Goal: Information Seeking & Learning: Learn about a topic

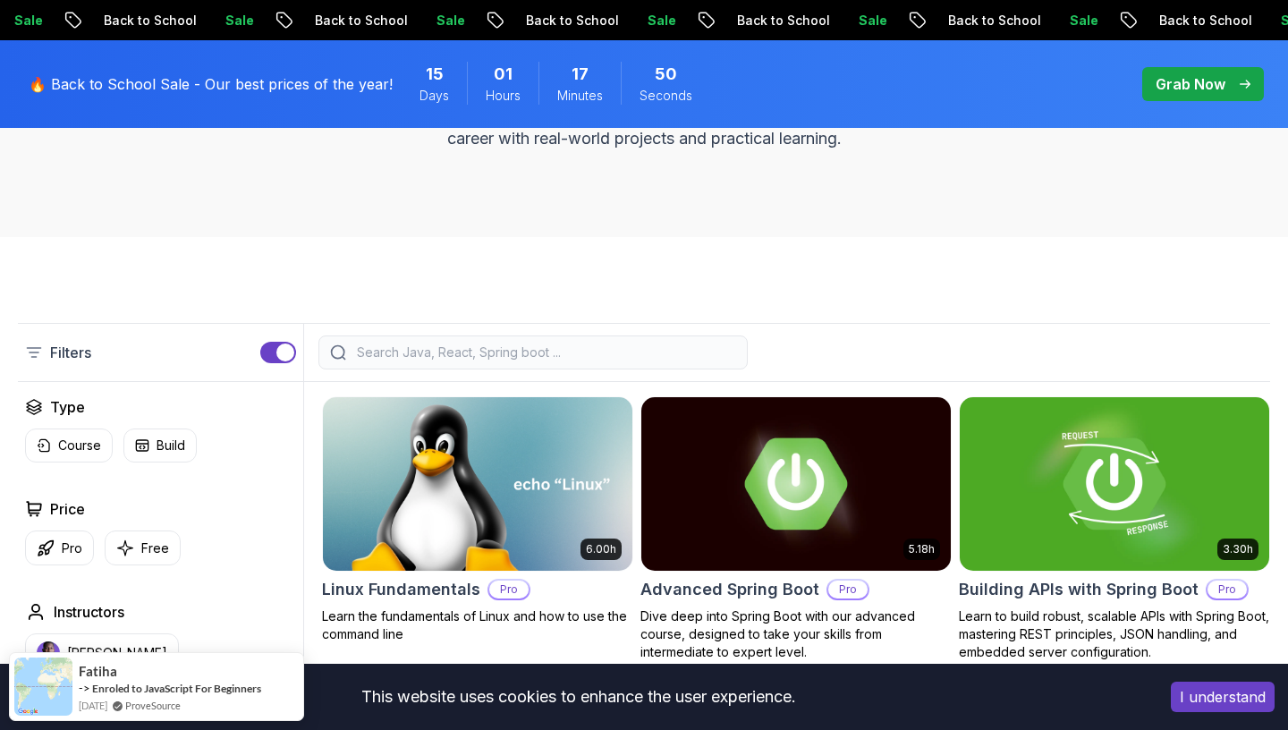
scroll to position [307, 0]
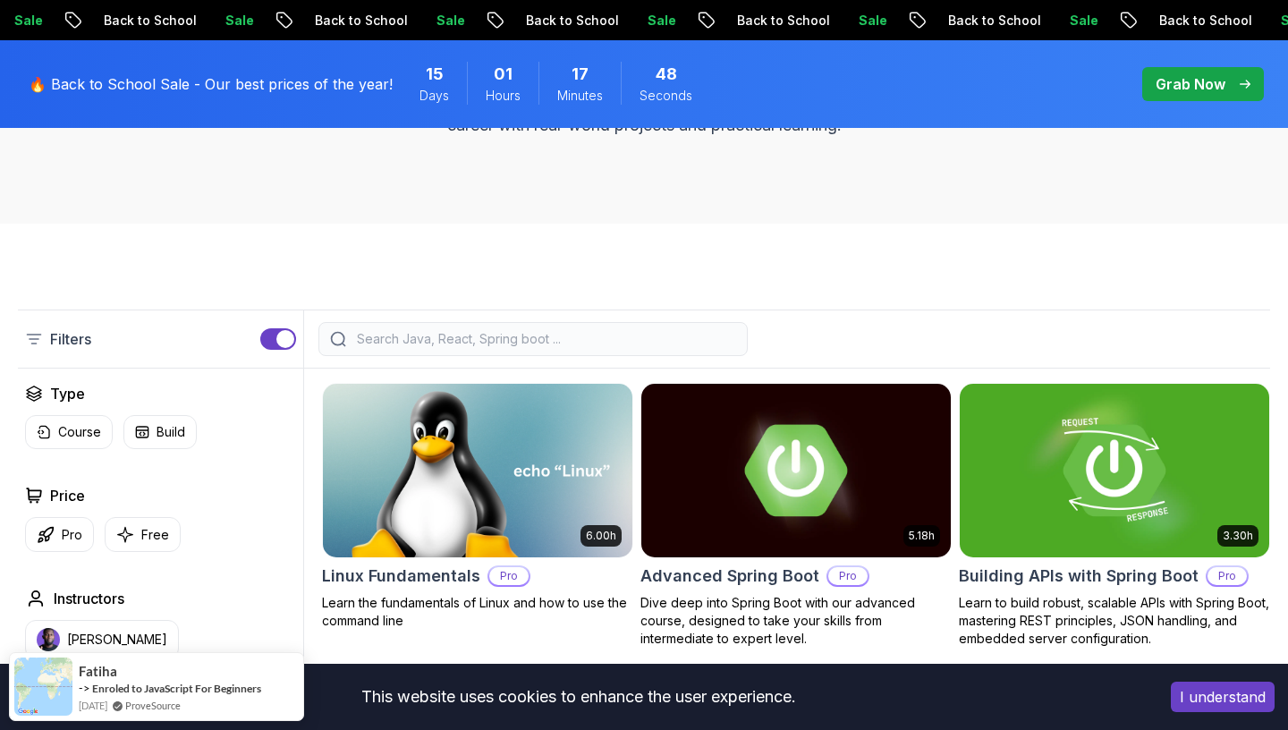
click at [1215, 697] on button "I understand" at bounding box center [1223, 696] width 104 height 30
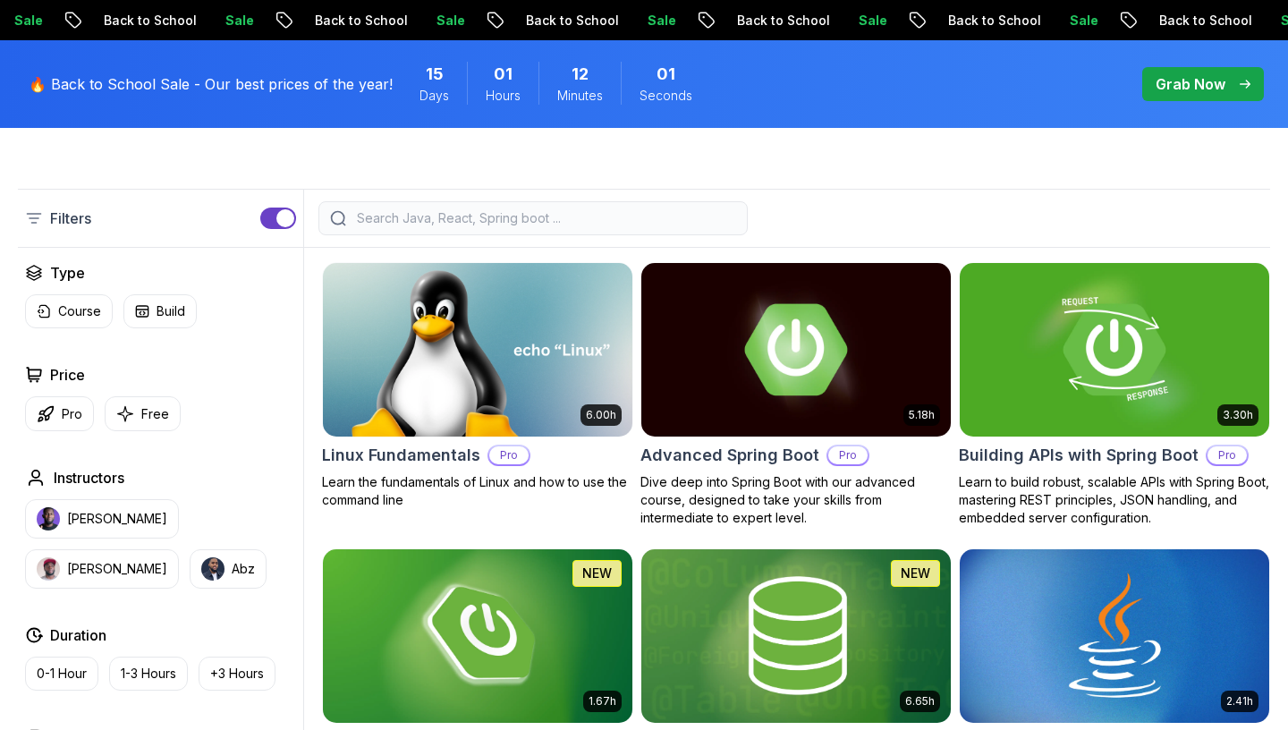
scroll to position [435, 0]
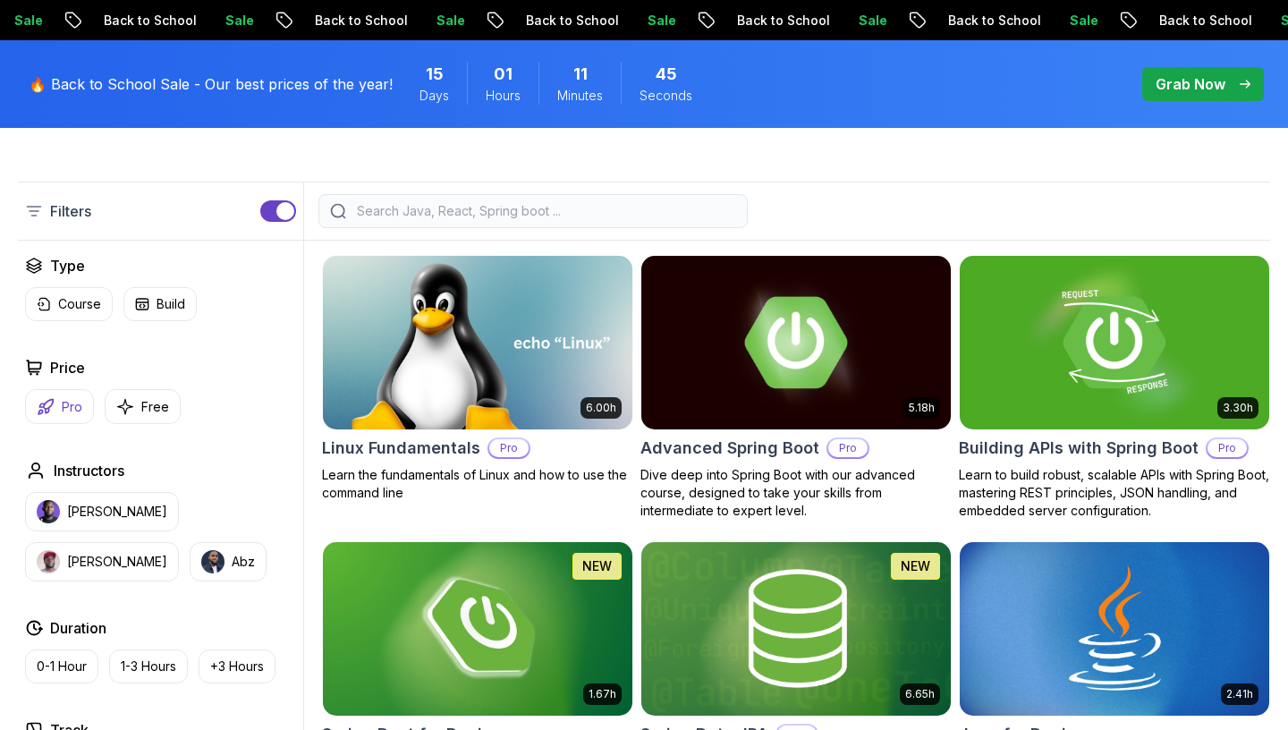
click at [73, 409] on p "Pro" at bounding box center [72, 407] width 21 height 18
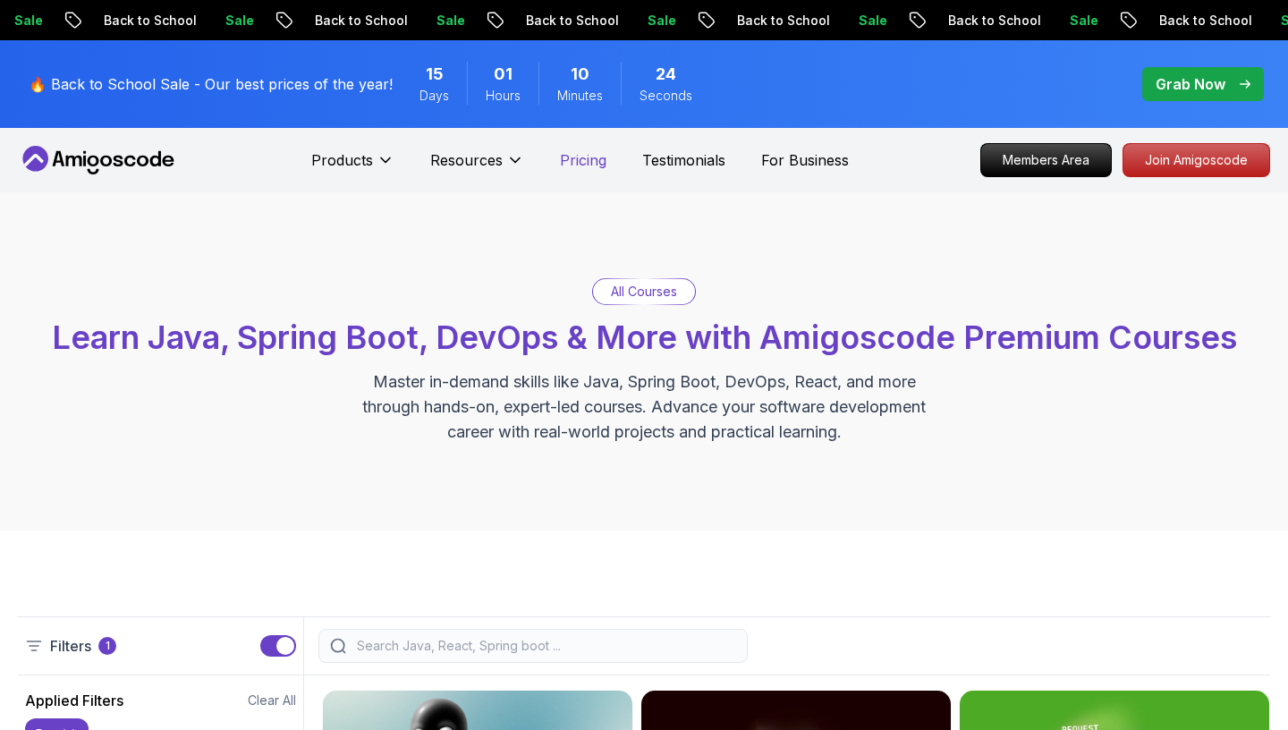
click at [573, 166] on p "Pricing" at bounding box center [583, 159] width 47 height 21
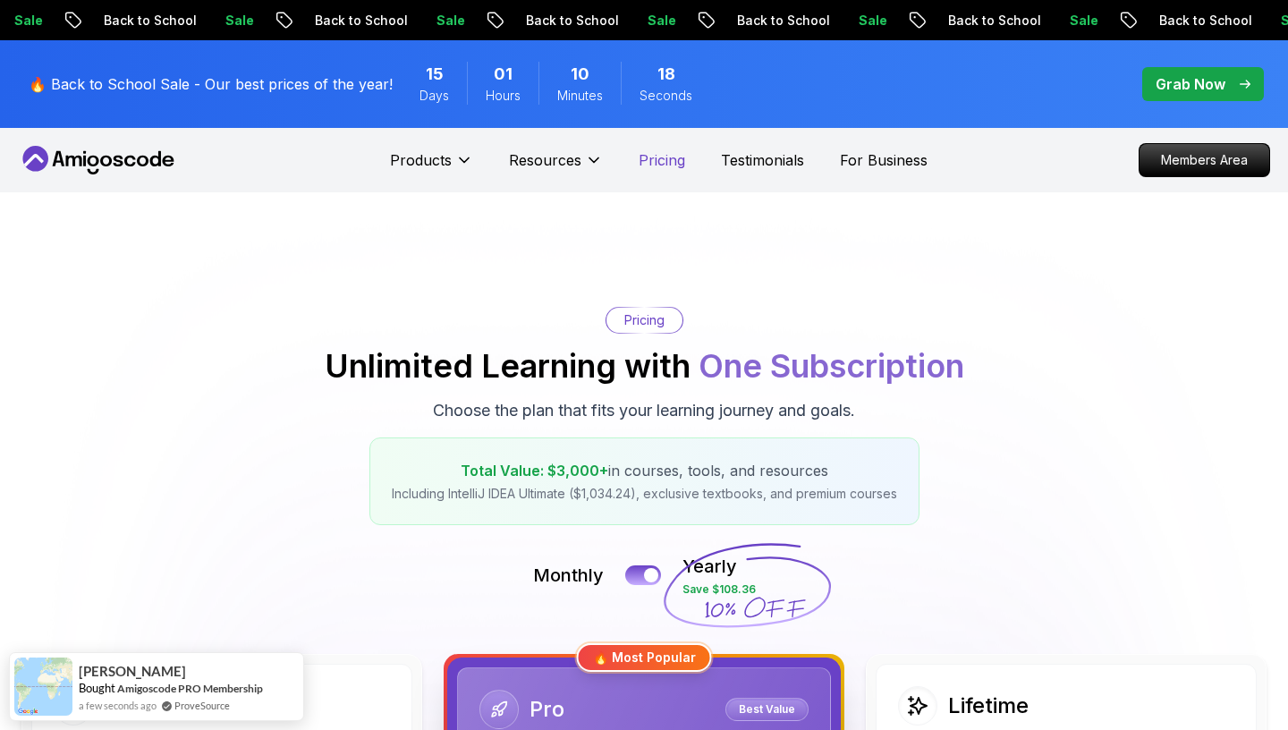
click at [663, 163] on p "Pricing" at bounding box center [662, 159] width 47 height 21
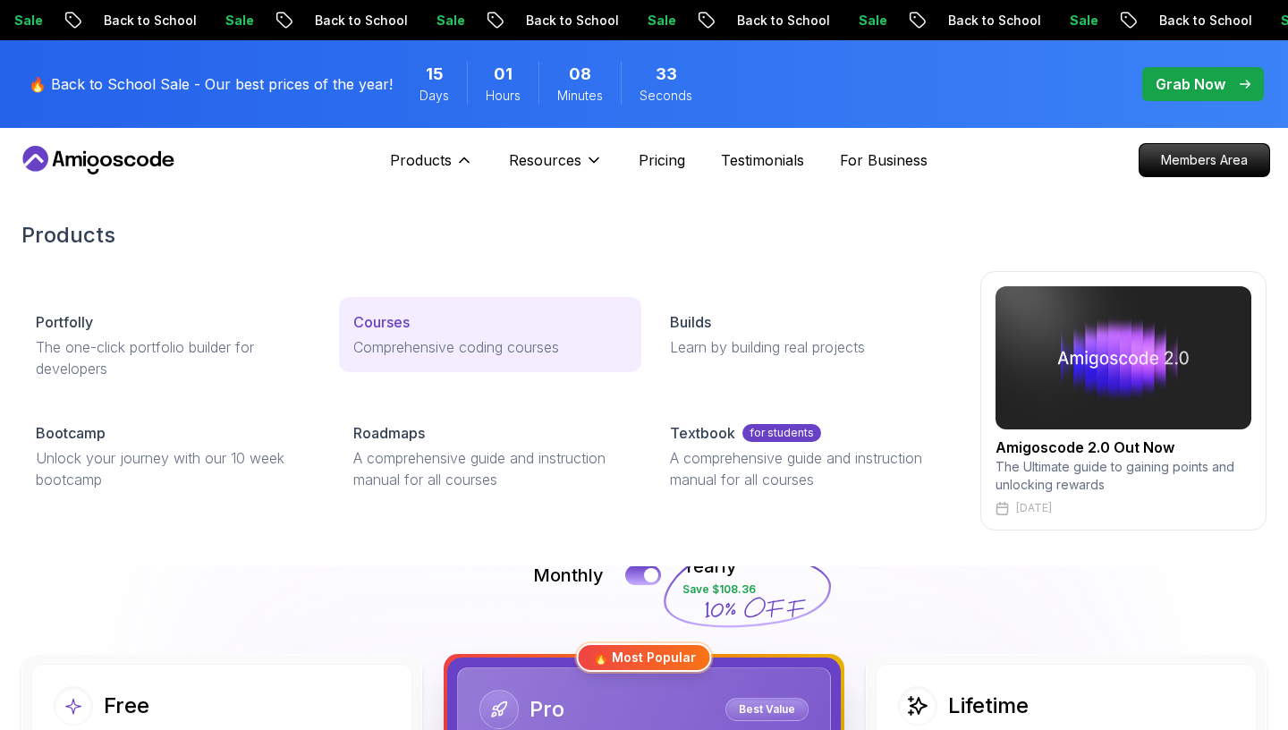
click at [398, 323] on p "Courses" at bounding box center [381, 321] width 56 height 21
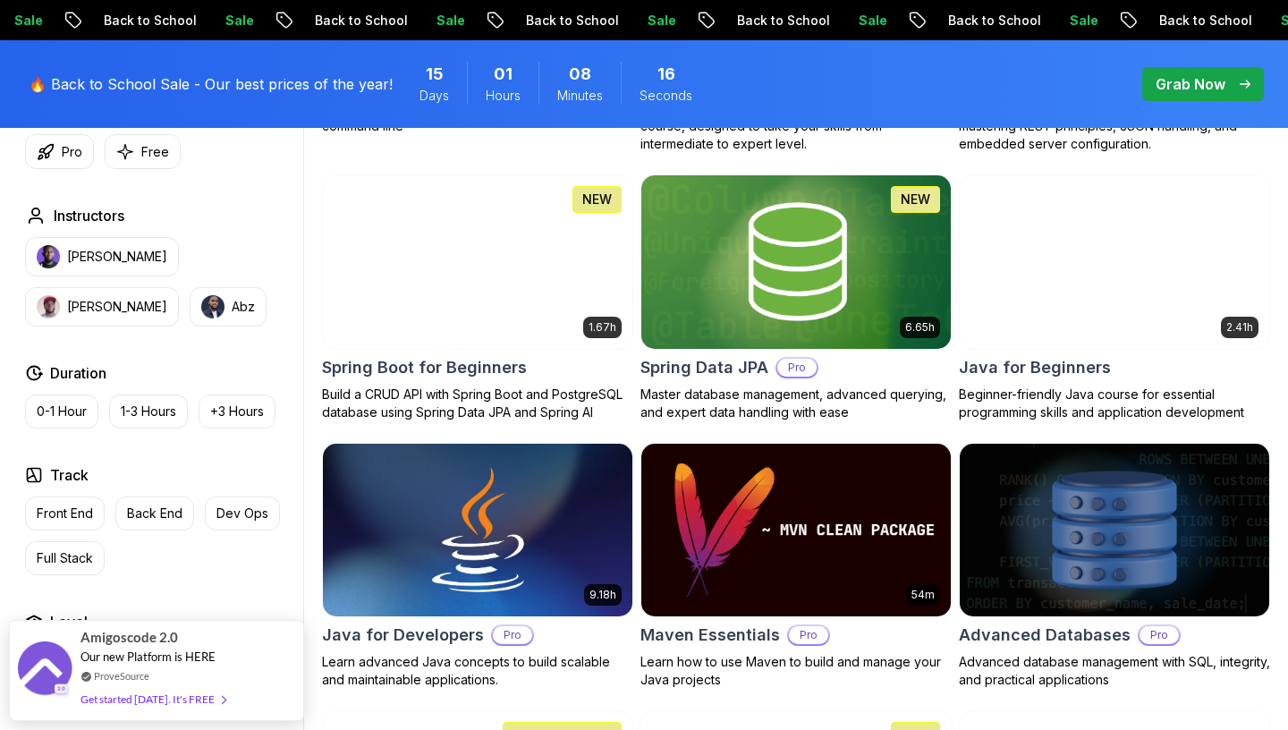
scroll to position [820, 0]
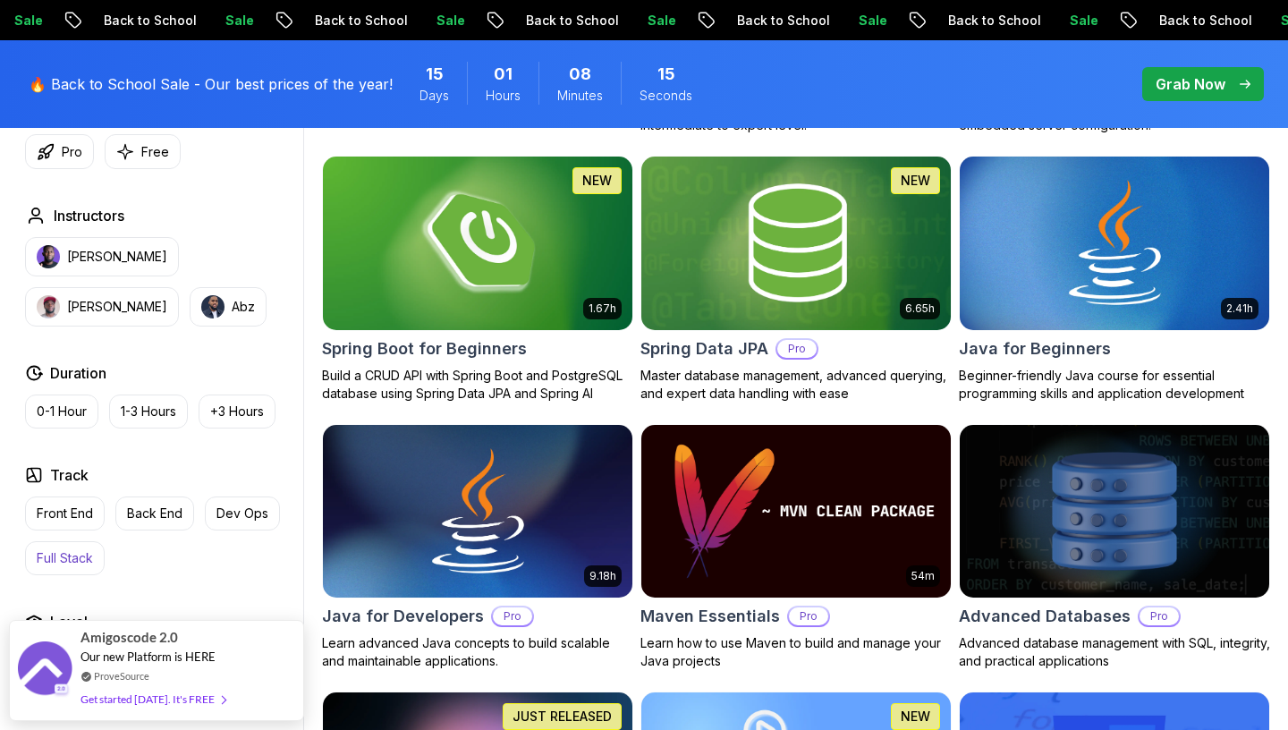
click at [72, 560] on p "Full Stack" at bounding box center [65, 558] width 56 height 18
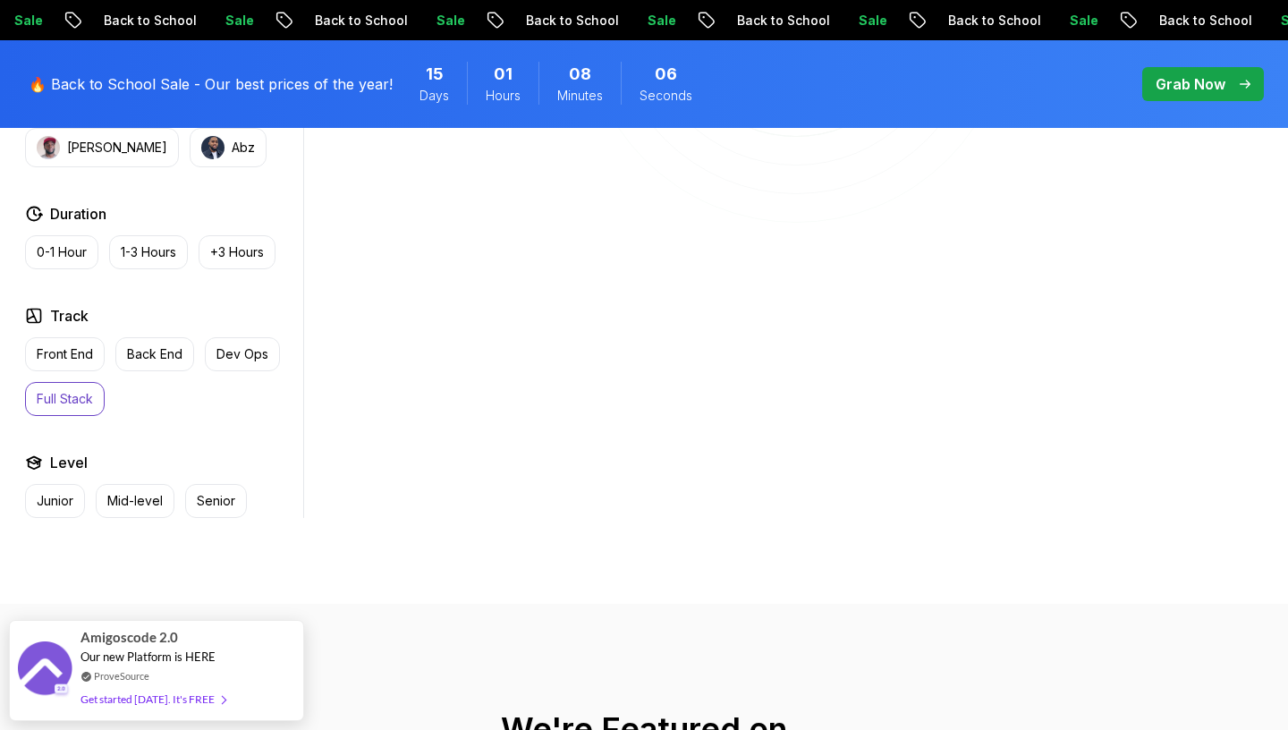
scroll to position [939, 0]
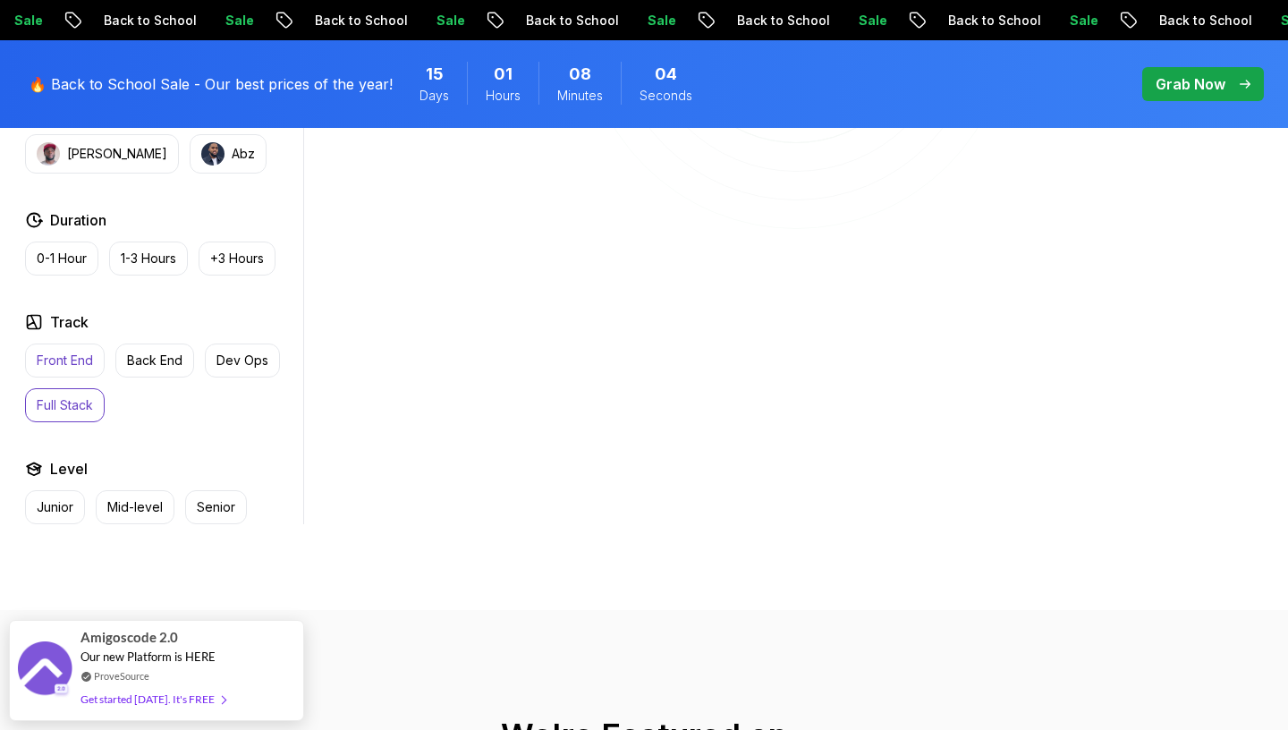
click at [83, 360] on p "Front End" at bounding box center [65, 360] width 56 height 18
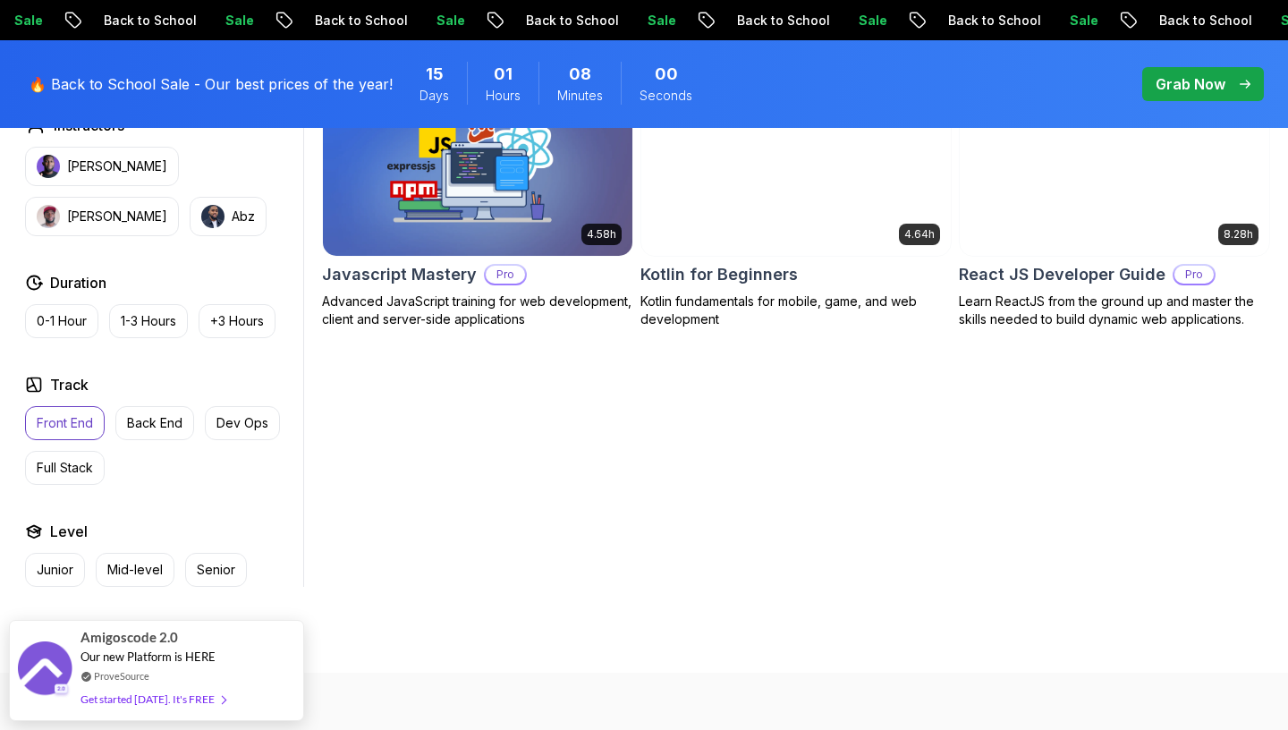
scroll to position [883, 0]
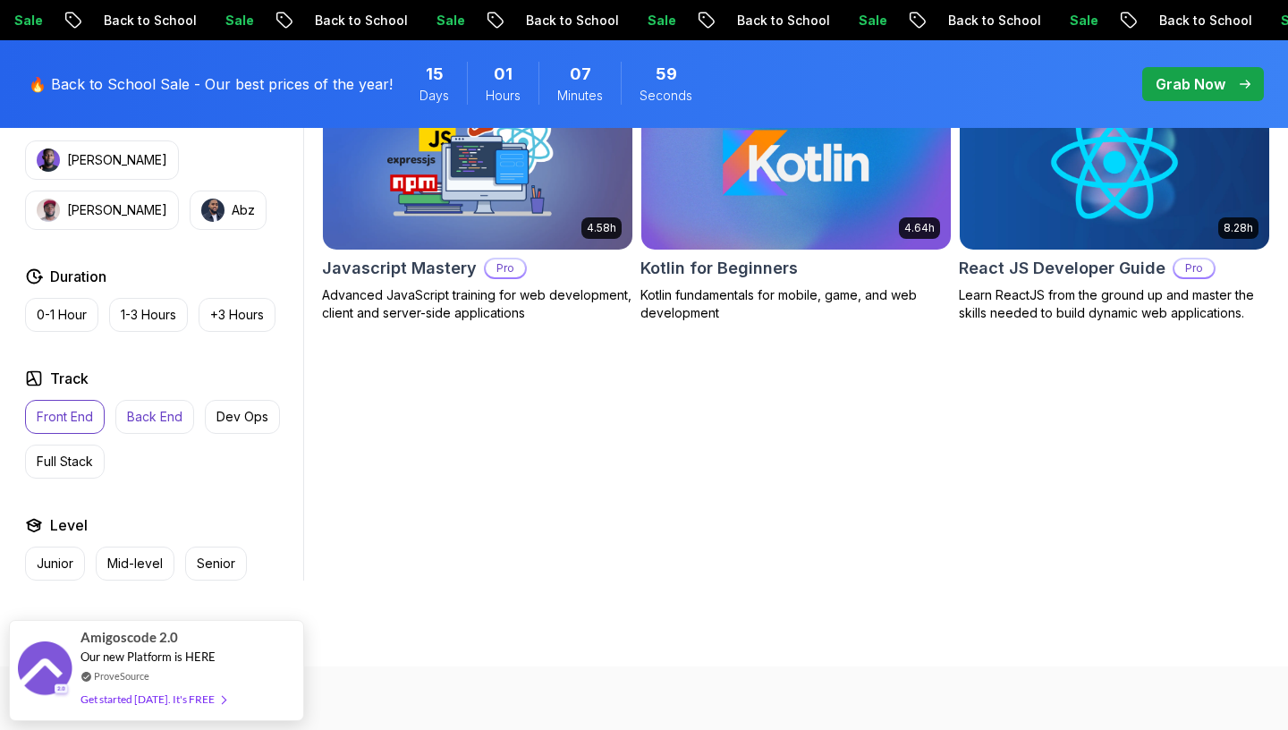
click at [166, 415] on p "Back End" at bounding box center [154, 417] width 55 height 18
